Goal: Transaction & Acquisition: Subscribe to service/newsletter

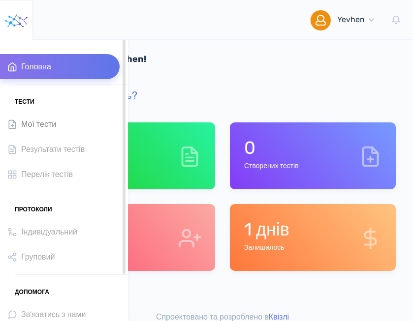
click at [27, 126] on span "Мої тести" at bounding box center [38, 124] width 35 height 13
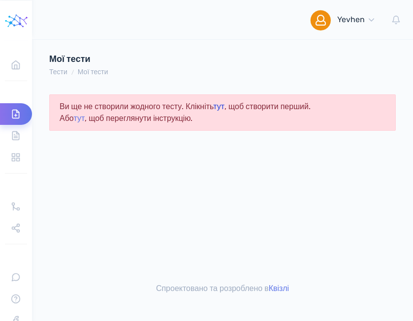
click at [224, 106] on link "тут" at bounding box center [218, 106] width 11 height 9
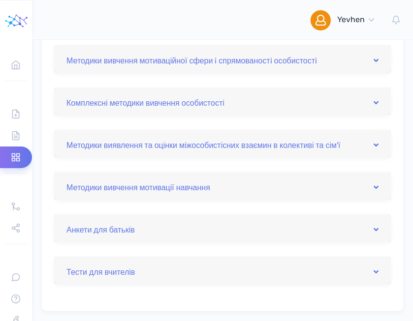
scroll to position [439, 0]
click at [139, 229] on link "Анкети для батьків" at bounding box center [222, 229] width 312 height 16
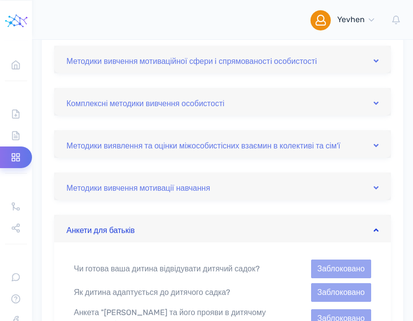
click at [139, 229] on link "Анкети для батьків" at bounding box center [222, 229] width 312 height 16
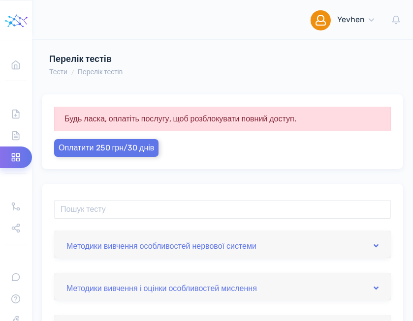
scroll to position [0, 0]
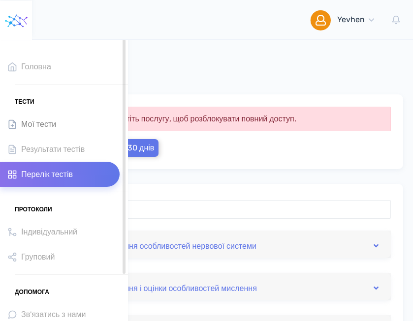
click at [27, 122] on span "Мої тести" at bounding box center [38, 124] width 35 height 13
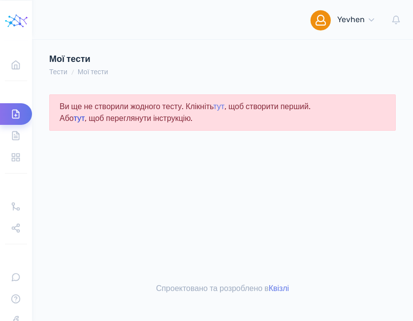
click at [81, 117] on link "тут" at bounding box center [78, 118] width 11 height 9
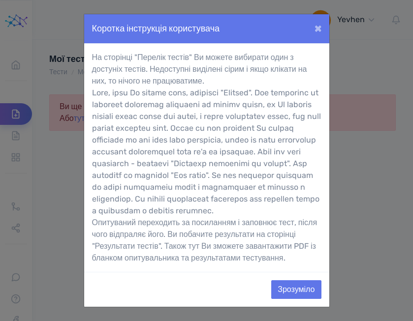
scroll to position [24, 0]
click at [319, 14] on button "×" at bounding box center [317, 28] width 23 height 28
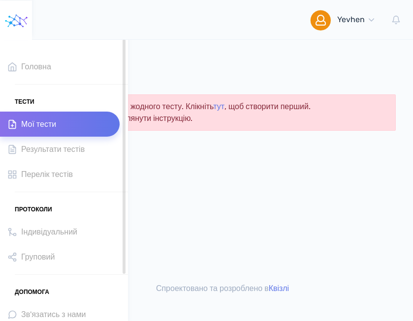
click at [14, 126] on icon at bounding box center [12, 125] width 10 height 10
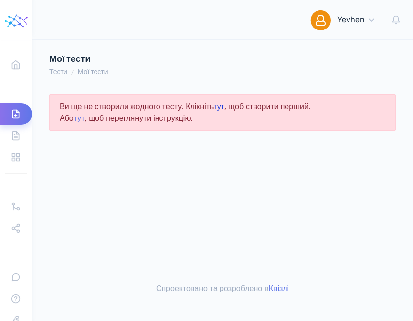
click at [224, 109] on link "тут" at bounding box center [218, 106] width 11 height 9
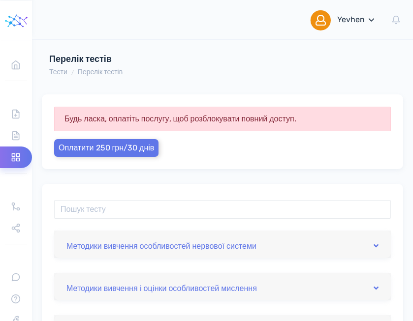
click at [372, 25] on link "[PERSON_NAME], [PERSON_NAME]" at bounding box center [343, 19] width 81 height 39
click at [211, 56] on h4 "Перелік тестів" at bounding box center [147, 59] width 196 height 11
click at [152, 201] on input "text" at bounding box center [222, 209] width 336 height 19
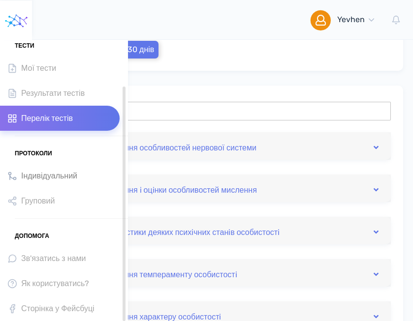
scroll to position [100, 0]
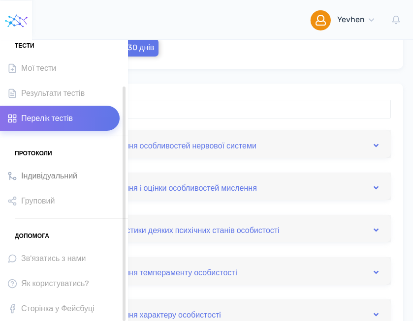
click at [36, 177] on span "Індивідуальний" at bounding box center [49, 175] width 56 height 13
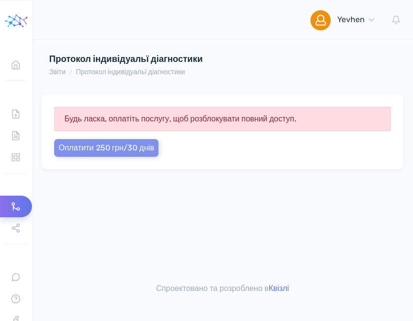
click at [83, 148] on span "Оплатити 250 грн/30 днів" at bounding box center [106, 147] width 95 height 9
click at [136, 148] on span "Оплатити 250 грн/30 днів" at bounding box center [106, 147] width 95 height 9
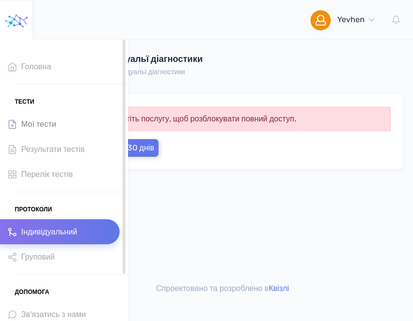
click at [23, 124] on span "Мої тести" at bounding box center [38, 124] width 35 height 13
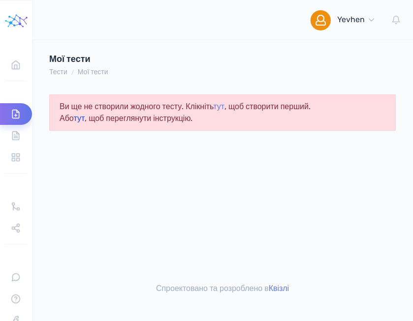
click at [77, 120] on link "тут" at bounding box center [78, 118] width 11 height 9
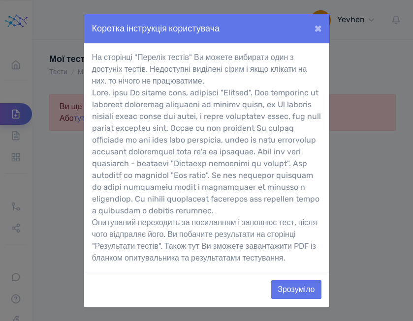
click at [275, 304] on div "Зрозуміло" at bounding box center [206, 289] width 245 height 35
click at [279, 299] on button "Зрозуміло" at bounding box center [296, 289] width 50 height 19
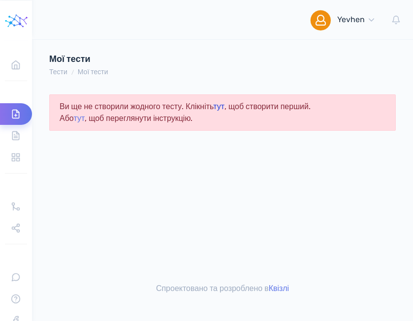
click at [224, 104] on link "тут" at bounding box center [218, 106] width 11 height 9
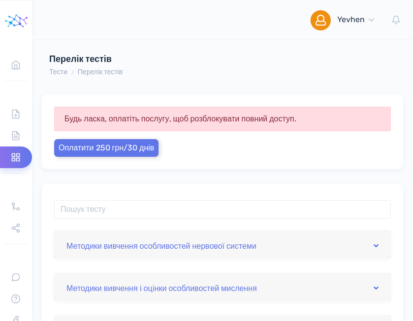
click at [139, 145] on span "Оплатити 250 грн/30 днів" at bounding box center [106, 147] width 95 height 9
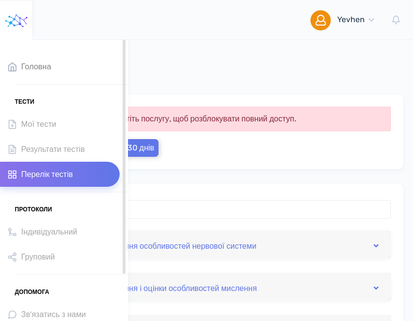
click at [18, 69] on link "Головна" at bounding box center [60, 66] width 120 height 25
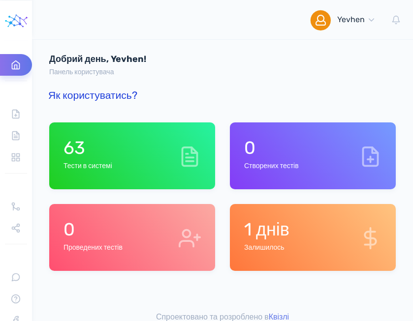
click at [91, 92] on link "Як користуватись?" at bounding box center [92, 95] width 89 height 12
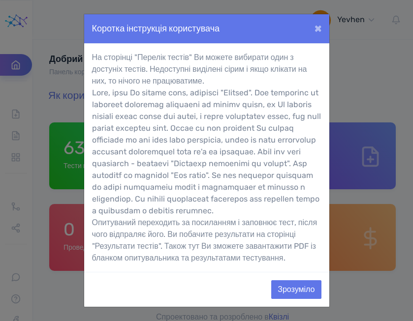
scroll to position [24, 0]
click at [294, 295] on button "Зрозуміло" at bounding box center [296, 289] width 50 height 19
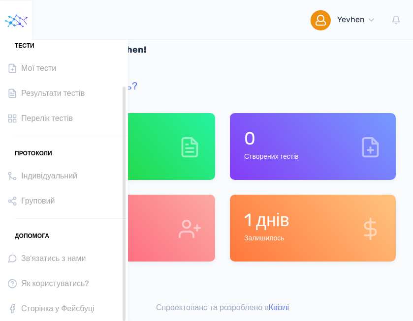
scroll to position [9, 0]
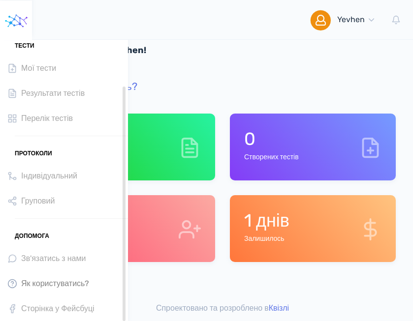
click at [31, 286] on span "Як користуватись?" at bounding box center [55, 283] width 68 height 13
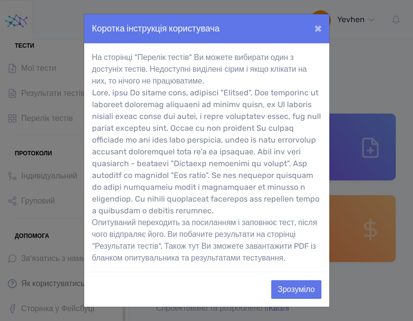
scroll to position [0, 0]
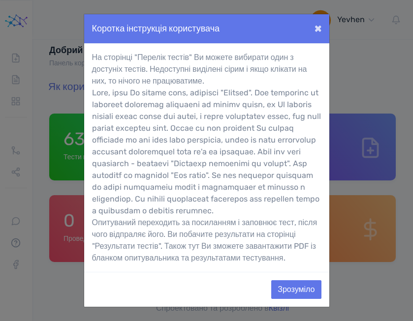
click at [320, 27] on button "×" at bounding box center [317, 28] width 23 height 28
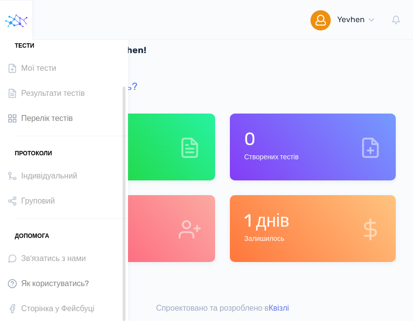
click at [30, 113] on span "Перелік тестів" at bounding box center [47, 118] width 52 height 13
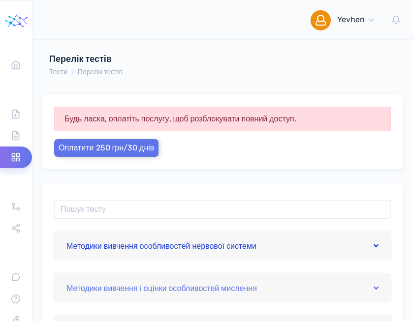
click at [125, 246] on link "Методики вивчення особливостей нервової системи" at bounding box center [222, 245] width 312 height 16
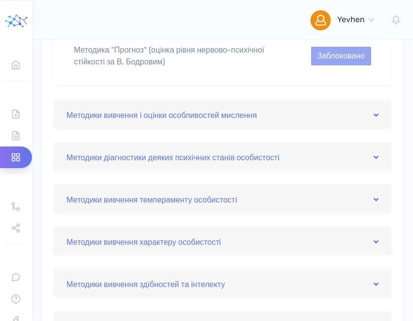
scroll to position [143, 0]
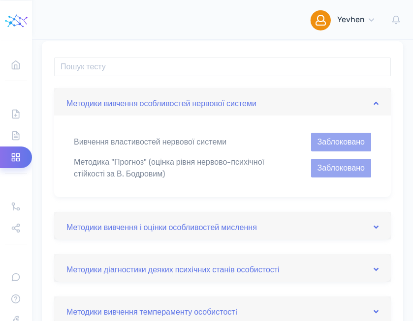
click at [311, 166] on button "Заблоковано" at bounding box center [341, 168] width 60 height 19
click at [196, 158] on div "Методика "Прогноз" (оцінка рівня нервово-психічної стійкості за В. Бодровим)" at bounding box center [183, 168] width 234 height 24
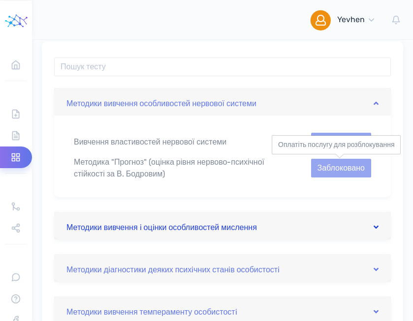
click at [263, 224] on link "Методики вивчення i оцiнки особливостей мислення" at bounding box center [222, 226] width 312 height 16
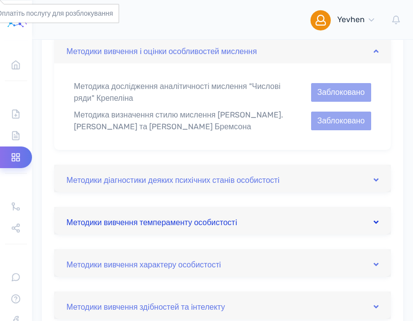
click at [263, 224] on link "Методики вивчення темпераменту особистостi" at bounding box center [222, 221] width 312 height 16
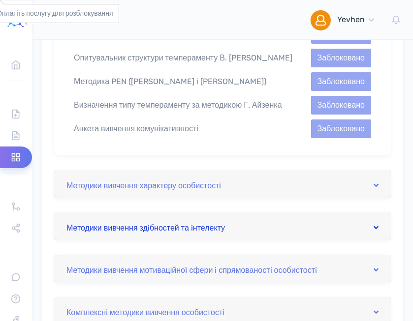
click at [263, 224] on link "Методики вивчення здiбностей та iнтелекту" at bounding box center [222, 226] width 312 height 16
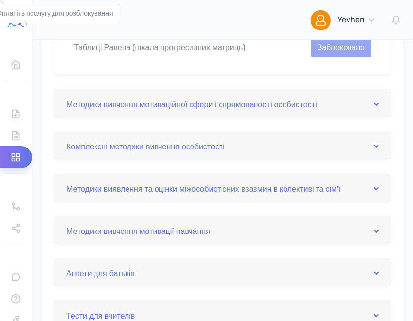
scroll to position [662, 0]
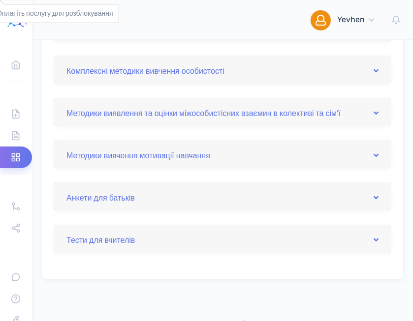
click at [263, 225] on div "Тести для вчителів" at bounding box center [222, 239] width 336 height 28
click at [265, 241] on link "Тести для вчителів" at bounding box center [222, 239] width 312 height 16
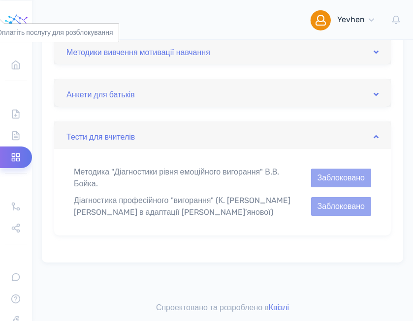
scroll to position [574, 0]
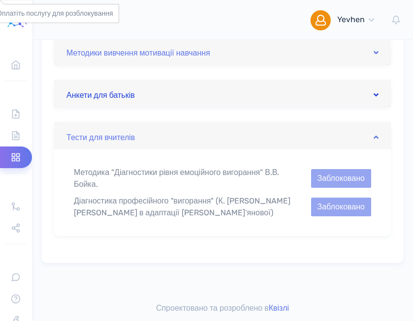
click at [253, 98] on link "Анкети для батьків" at bounding box center [222, 94] width 312 height 16
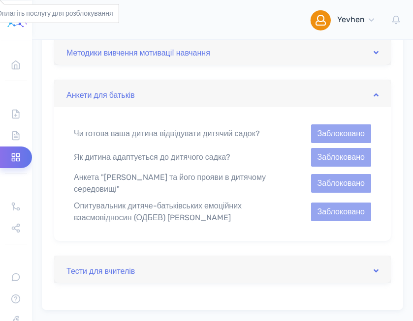
click at [334, 166] on div "Чи готова ваша дитина відвідувати дитячий садок? Заблоковано Як дитина адаптуєт…" at bounding box center [222, 174] width 336 height 134
click at [327, 160] on button "Заблоковано" at bounding box center [341, 157] width 60 height 19
click at [225, 201] on div "Опитувальник дитяче-батьківських емоційних взаємовідносин (ОДБЕВ) Є.І. Захарової" at bounding box center [183, 212] width 234 height 24
click at [335, 200] on div "Опитувальник дитяче-батьківських емоційних взаємовідносин (ОДБЕВ) Є.І. Захарово…" at bounding box center [222, 212] width 312 height 24
click at [334, 189] on button "Заблоковано" at bounding box center [341, 183] width 60 height 19
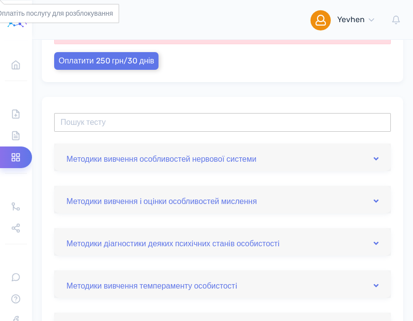
click at [231, 122] on input "text" at bounding box center [222, 122] width 336 height 19
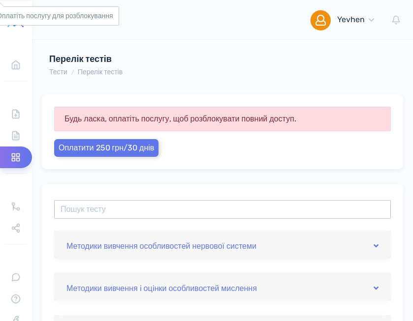
scroll to position [0, 0]
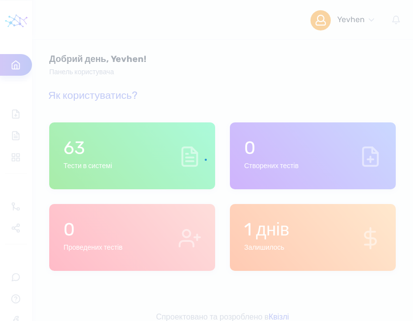
scroll to position [9, 0]
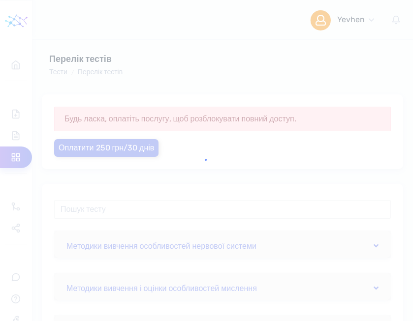
scroll to position [100, 0]
